Goal: Transaction & Acquisition: Book appointment/travel/reservation

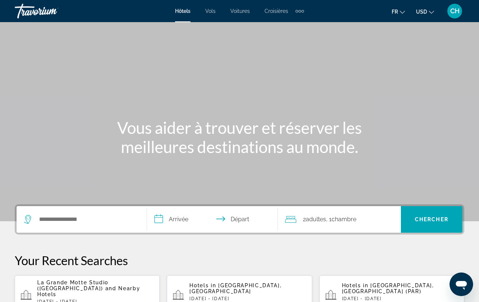
click at [96, 225] on div "Search widget" at bounding box center [81, 219] width 115 height 27
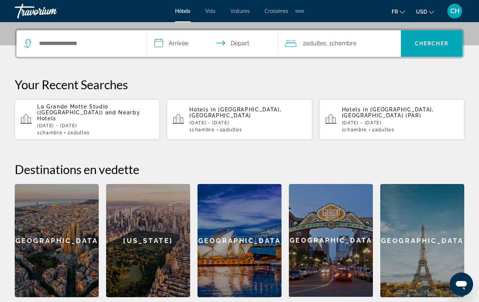
scroll to position [180, 0]
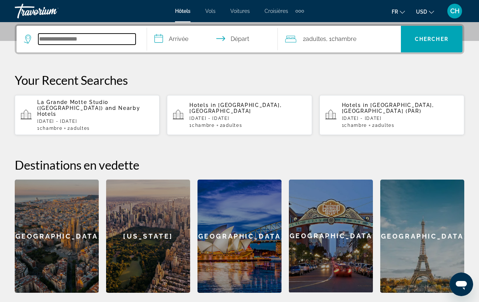
click at [89, 40] on input "Search widget" at bounding box center [86, 39] width 97 height 11
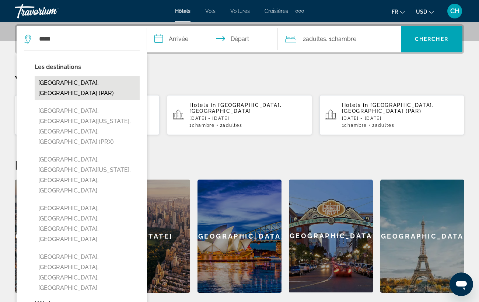
click at [80, 86] on button "[GEOGRAPHIC_DATA], [GEOGRAPHIC_DATA] (PAR)" at bounding box center [87, 88] width 105 height 24
type input "**********"
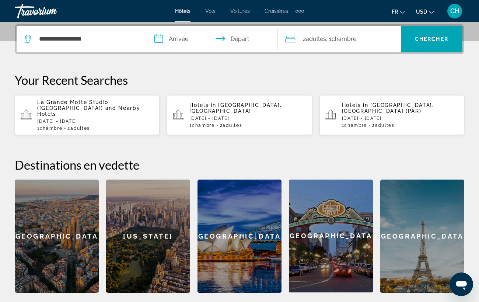
click at [172, 40] on input "**********" at bounding box center [213, 40] width 133 height 29
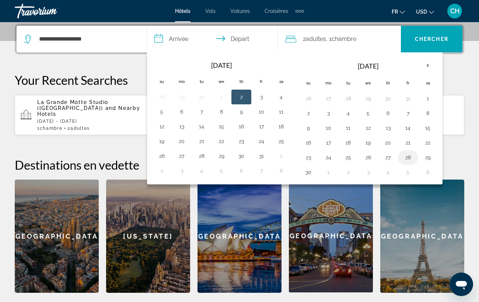
click at [405, 158] on button "28" at bounding box center [408, 157] width 12 height 10
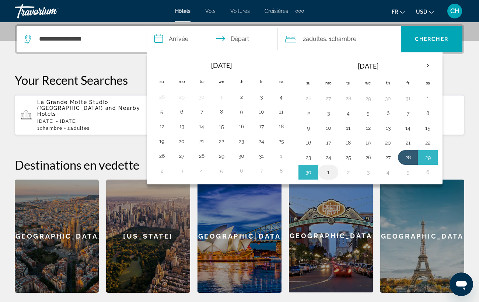
click at [328, 169] on button "1" at bounding box center [328, 172] width 12 height 10
type input "**********"
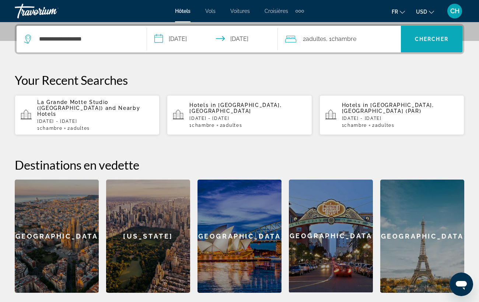
click at [426, 34] on span "Search widget" at bounding box center [431, 39] width 61 height 18
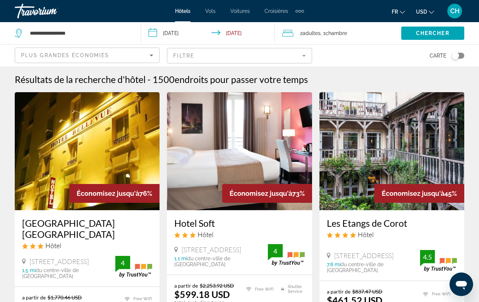
click at [191, 54] on mat-form-field "Filtre" at bounding box center [239, 55] width 145 height 15
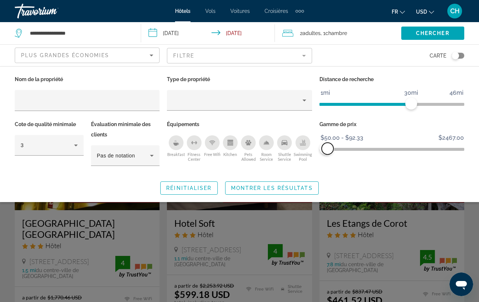
drag, startPoint x: 460, startPoint y: 149, endPoint x: 327, endPoint y: 145, distance: 133.0
click at [327, 145] on span "ngx-slider-max" at bounding box center [327, 148] width 12 height 12
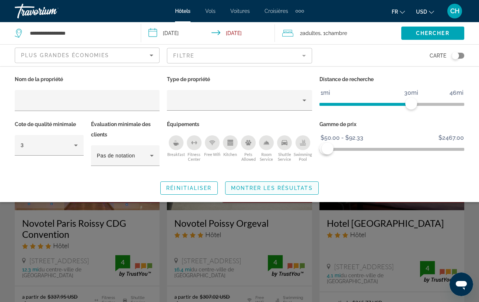
click at [282, 188] on span "Montrer les résultats" at bounding box center [272, 188] width 82 height 6
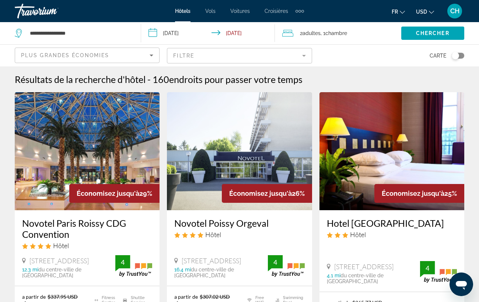
click at [223, 55] on mat-form-field "Filtre" at bounding box center [239, 55] width 145 height 15
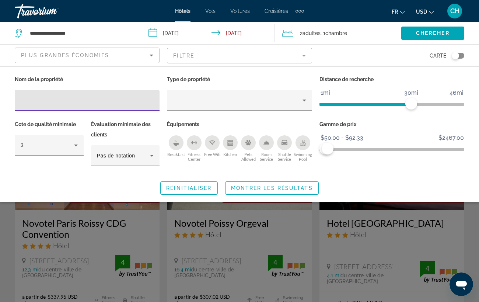
click at [115, 56] on div "Plus grandes économies" at bounding box center [85, 55] width 129 height 9
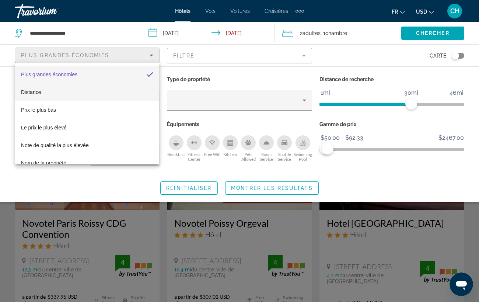
click at [90, 89] on mat-option "Distance" at bounding box center [87, 92] width 144 height 18
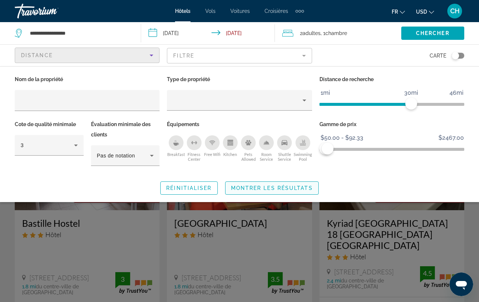
click at [270, 183] on span "Search widget" at bounding box center [271, 188] width 93 height 18
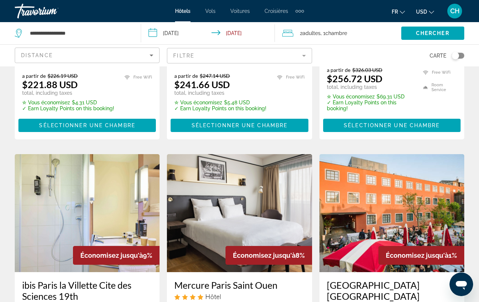
scroll to position [309, 0]
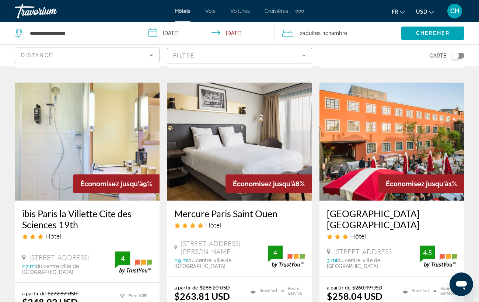
click at [204, 53] on mat-form-field "Filtre" at bounding box center [239, 55] width 145 height 15
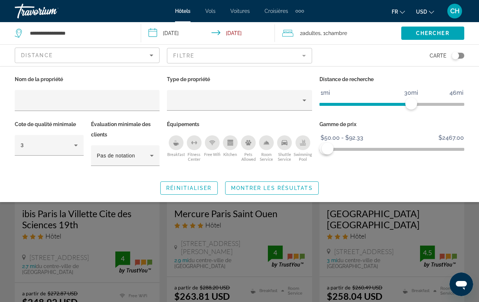
click at [204, 53] on mat-form-field "Filtre" at bounding box center [239, 55] width 145 height 15
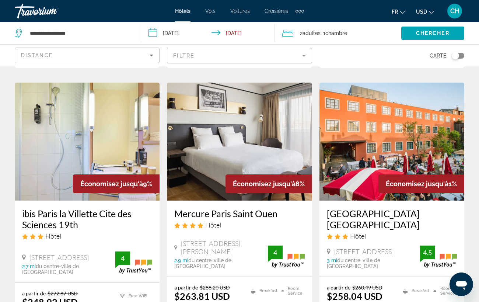
click at [108, 60] on div "Distance" at bounding box center [87, 58] width 132 height 21
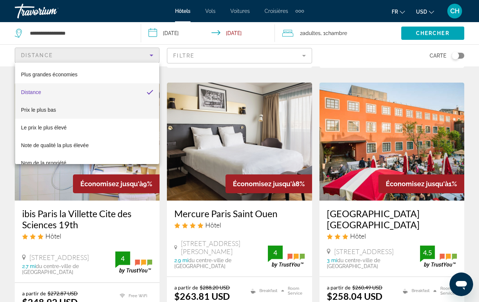
click at [87, 110] on mat-option "Prix le plus bas" at bounding box center [87, 110] width 144 height 18
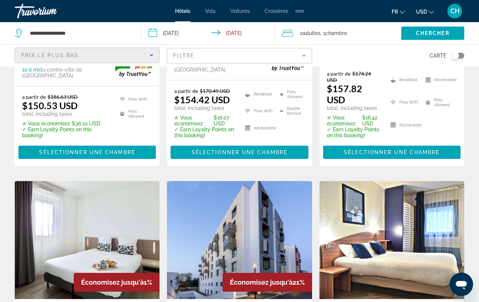
scroll to position [59, 0]
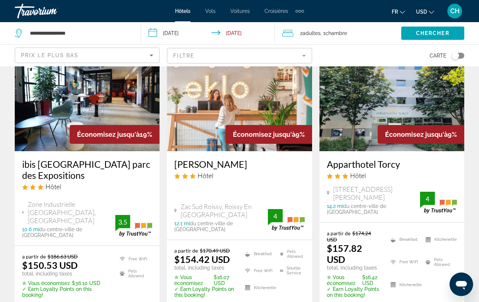
click at [261, 61] on mat-form-field "Filtre" at bounding box center [239, 55] width 145 height 15
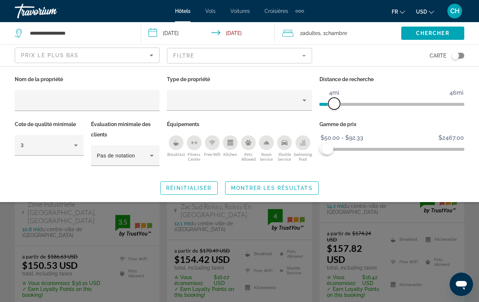
drag, startPoint x: 408, startPoint y: 105, endPoint x: 333, endPoint y: 102, distance: 74.5
click at [333, 102] on span "ngx-slider" at bounding box center [334, 104] width 12 height 12
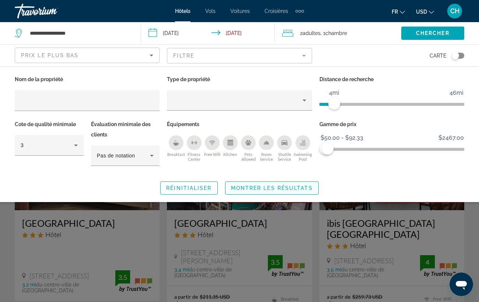
click at [283, 187] on span "Montrer les résultats" at bounding box center [272, 188] width 82 height 6
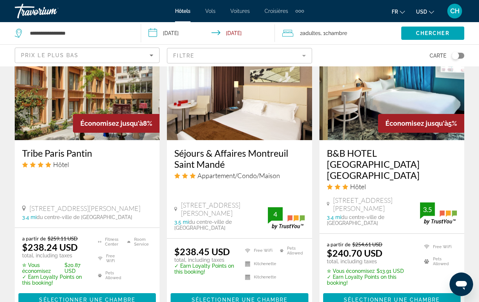
scroll to position [1010, 0]
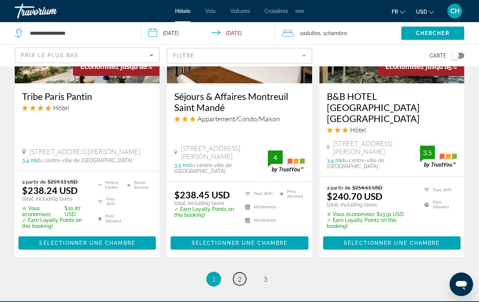
click at [237, 272] on link "page 2" at bounding box center [239, 278] width 13 height 13
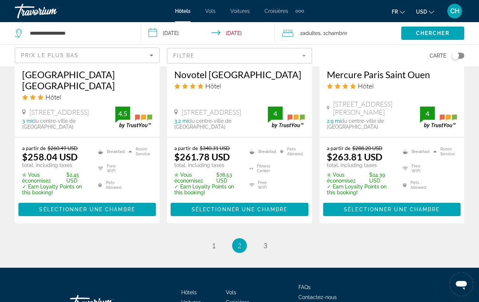
scroll to position [1049, 0]
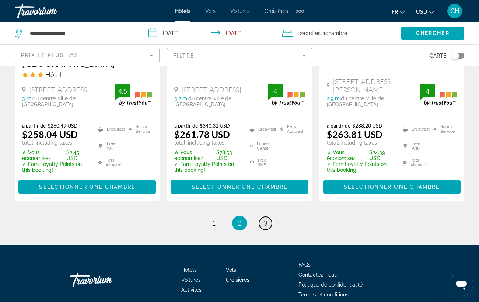
click at [262, 217] on link "page 3" at bounding box center [265, 223] width 13 height 13
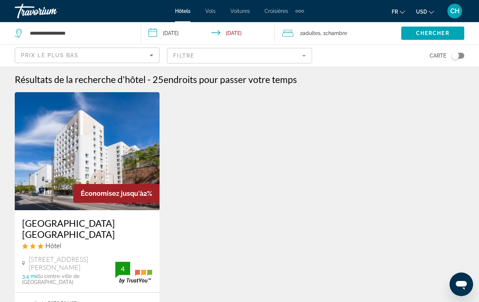
click at [191, 51] on mat-form-field "Filtre" at bounding box center [239, 55] width 145 height 15
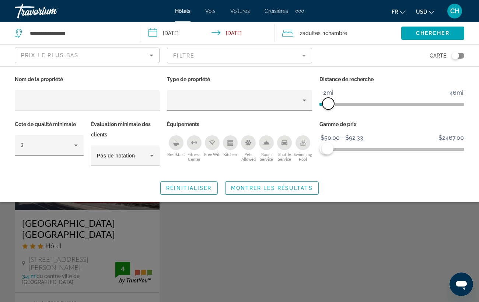
drag, startPoint x: 332, startPoint y: 106, endPoint x: 328, endPoint y: 106, distance: 4.4
click at [328, 106] on span "ngx-slider" at bounding box center [328, 104] width 12 height 12
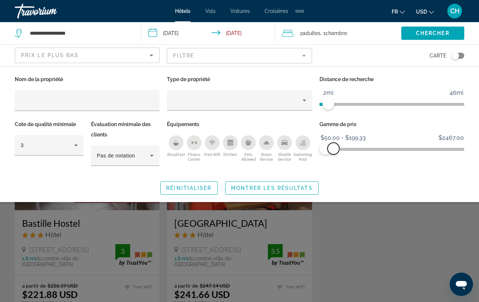
click at [333, 148] on span "ngx-slider-max" at bounding box center [333, 148] width 12 height 12
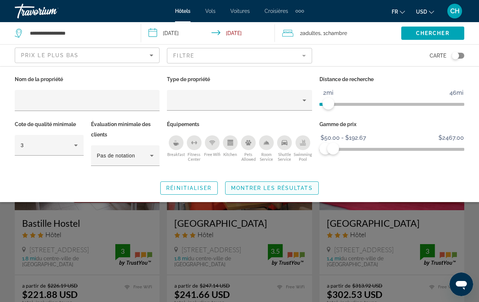
click at [288, 188] on span "Montrer les résultats" at bounding box center [272, 188] width 82 height 6
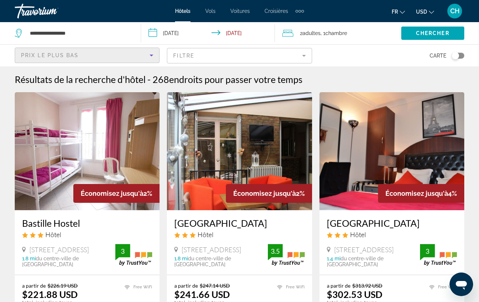
click at [103, 56] on div "Prix le plus bas" at bounding box center [85, 55] width 129 height 9
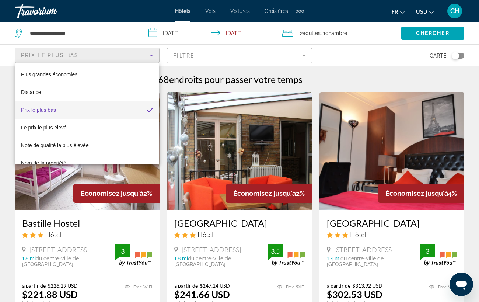
click at [103, 56] on div at bounding box center [239, 151] width 479 height 302
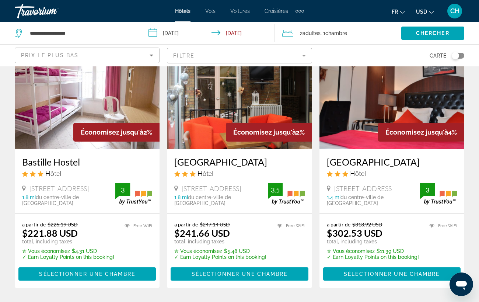
scroll to position [66, 0]
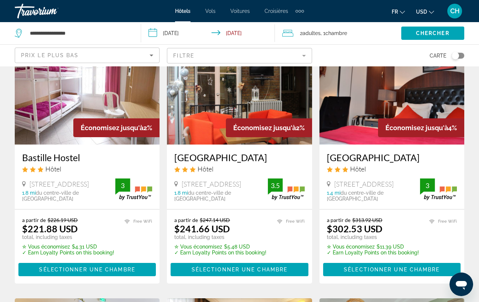
click at [268, 53] on mat-form-field "Filtre" at bounding box center [239, 55] width 145 height 15
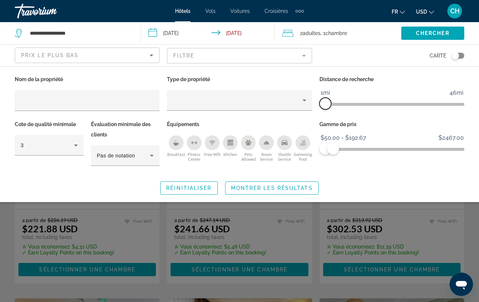
click at [325, 100] on span "ngx-slider" at bounding box center [325, 104] width 12 height 12
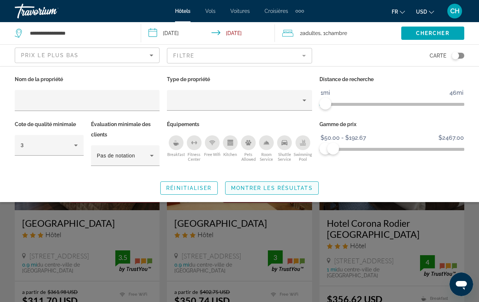
click at [290, 187] on span "Montrer les résultats" at bounding box center [272, 188] width 82 height 6
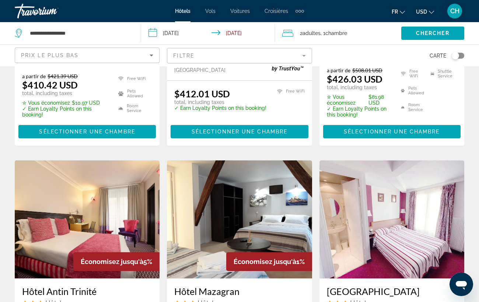
scroll to position [650, 0]
